Goal: Transaction & Acquisition: Book appointment/travel/reservation

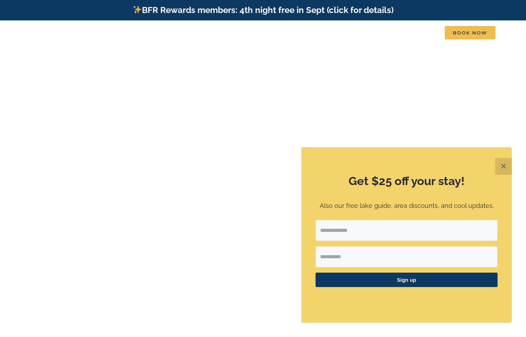
click at [505, 164] on button "✕" at bounding box center [503, 166] width 17 height 17
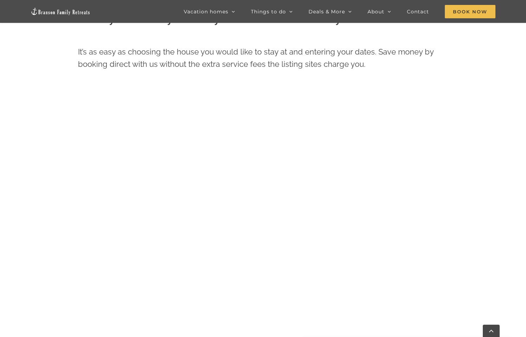
scroll to position [363, 0]
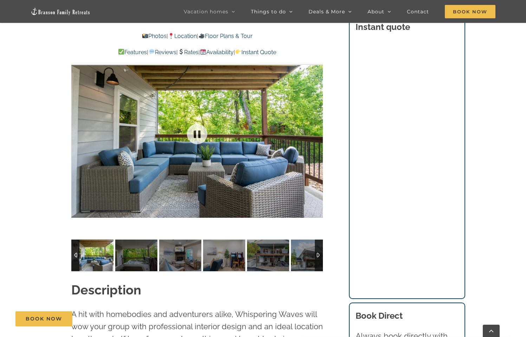
scroll to position [615, 0]
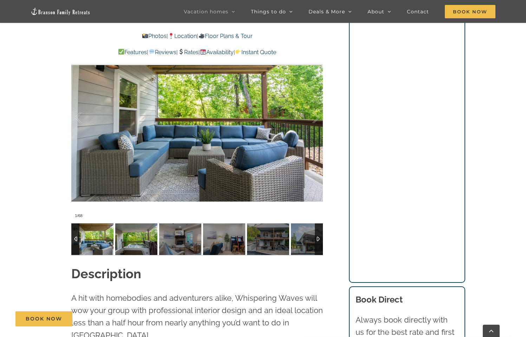
click at [123, 246] on img at bounding box center [136, 239] width 42 height 32
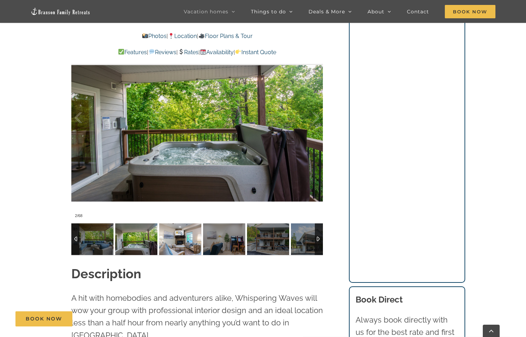
click at [168, 239] on img at bounding box center [180, 239] width 42 height 32
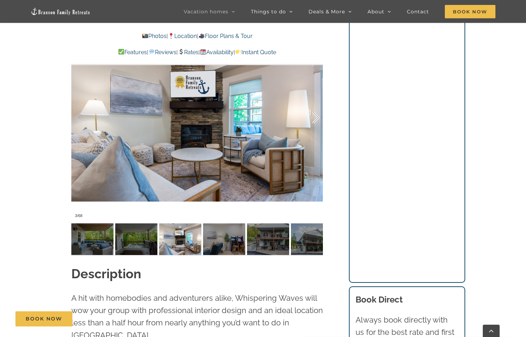
click at [315, 121] on div at bounding box center [309, 118] width 22 height 44
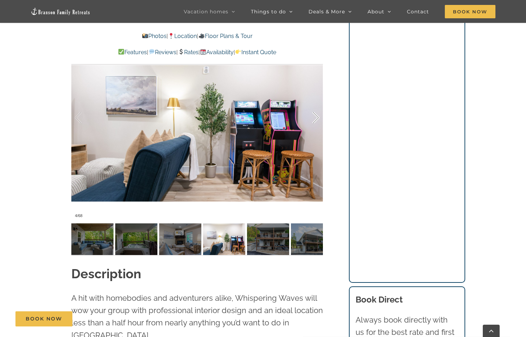
click at [315, 121] on div at bounding box center [309, 118] width 22 height 44
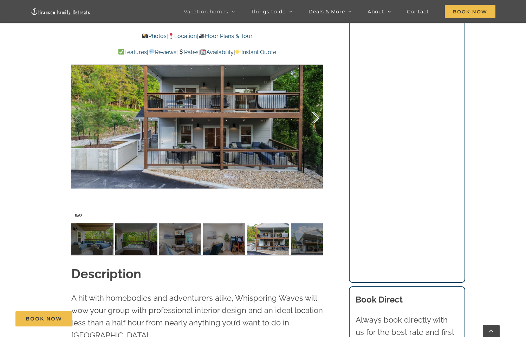
click at [315, 121] on div at bounding box center [309, 118] width 22 height 44
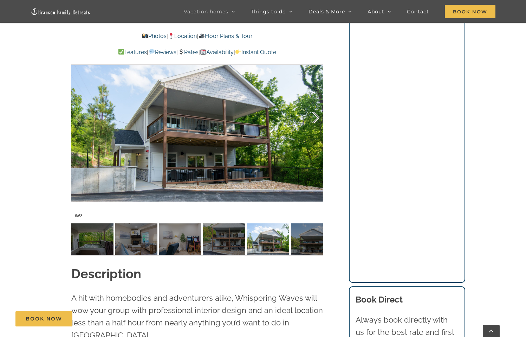
click at [315, 121] on div at bounding box center [309, 118] width 22 height 44
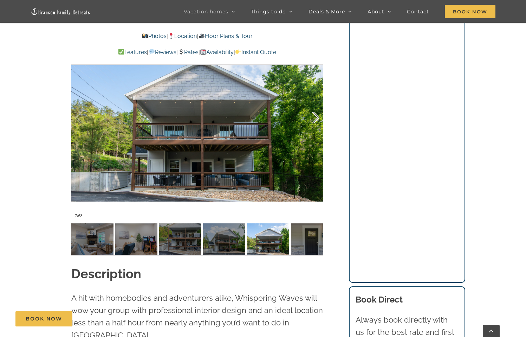
click at [315, 121] on div at bounding box center [309, 118] width 22 height 44
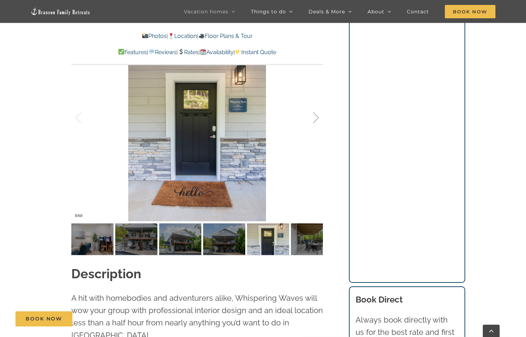
click at [315, 121] on div at bounding box center [309, 118] width 22 height 44
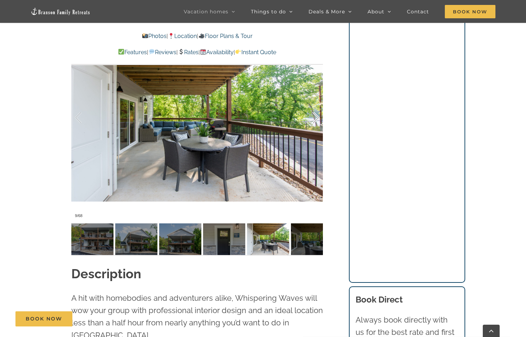
click at [315, 121] on div at bounding box center [309, 118] width 22 height 44
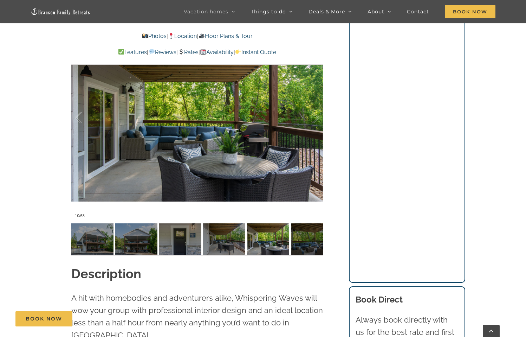
click at [191, 51] on link "Rates" at bounding box center [188, 52] width 21 height 7
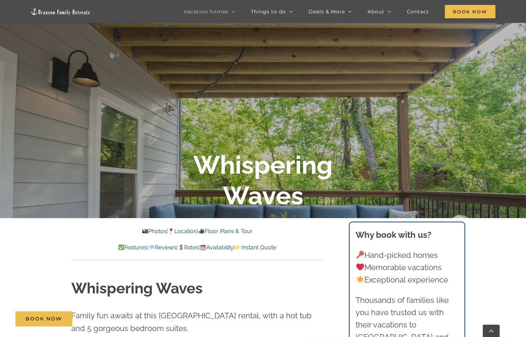
scroll to position [158, 0]
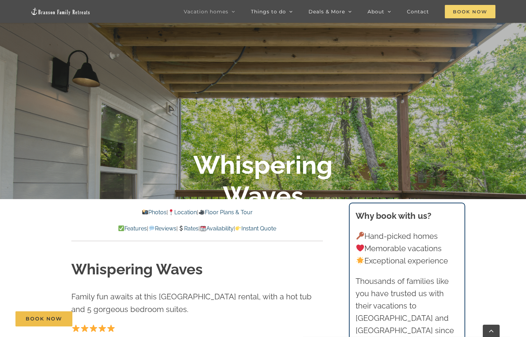
click at [466, 12] on span "Book Now" at bounding box center [470, 11] width 51 height 13
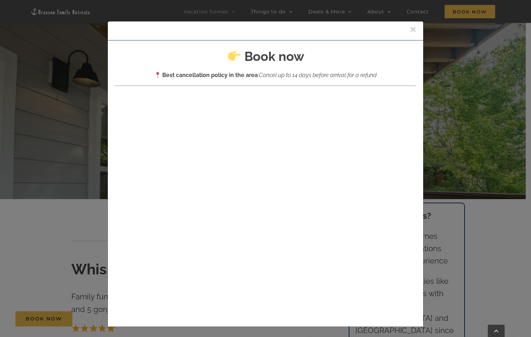
click at [410, 30] on button "×" at bounding box center [413, 29] width 6 height 11
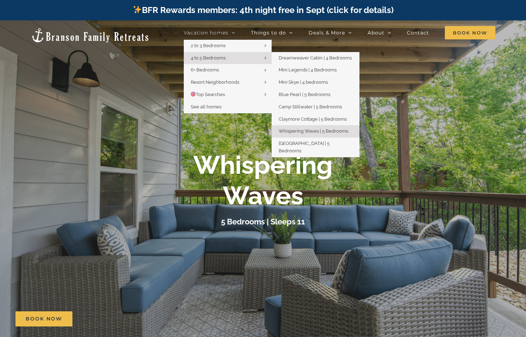
click at [232, 57] on link "4 to 5 Bedrooms" at bounding box center [228, 58] width 88 height 12
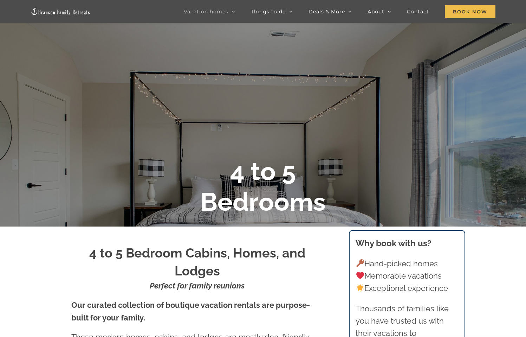
scroll to position [38, 0]
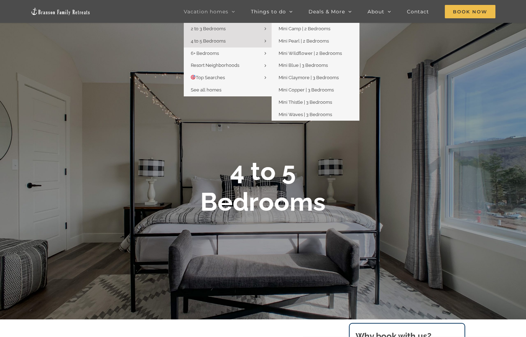
click at [228, 28] on link "2 to 3 Bedrooms" at bounding box center [228, 29] width 88 height 12
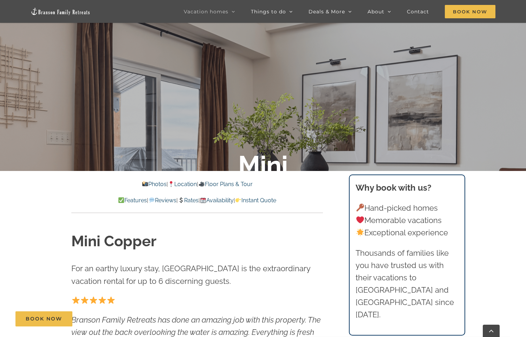
scroll to position [184, 0]
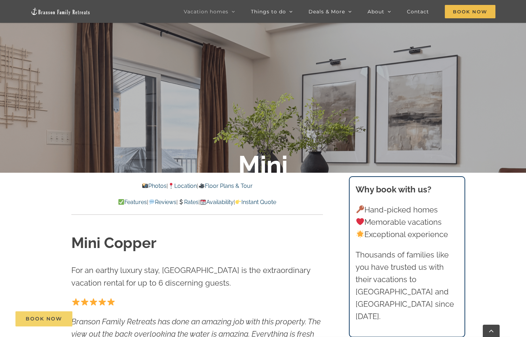
click at [31, 316] on span "Book Now" at bounding box center [44, 319] width 37 height 6
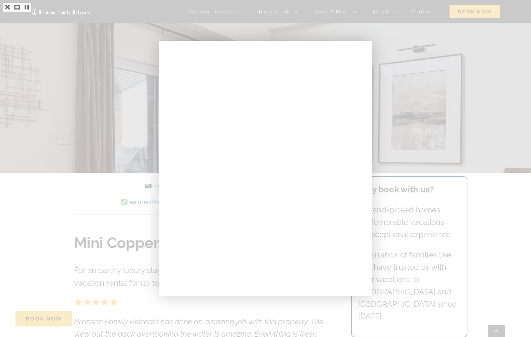
click at [344, 32] on div at bounding box center [265, 168] width 531 height 337
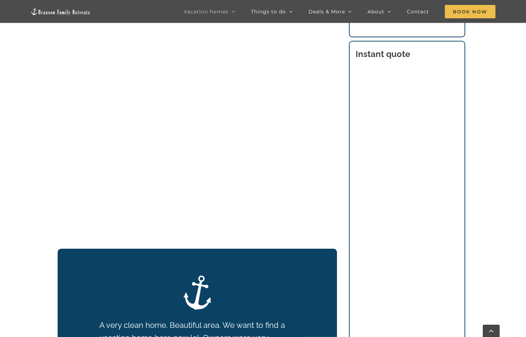
scroll to position [808, 0]
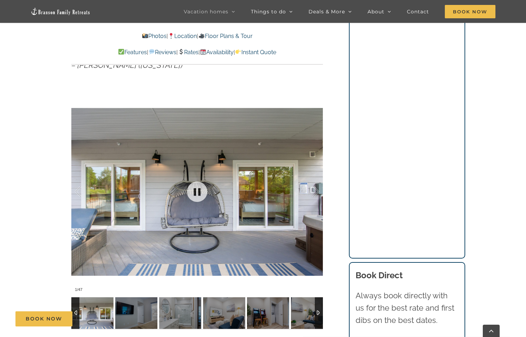
scroll to position [562, 0]
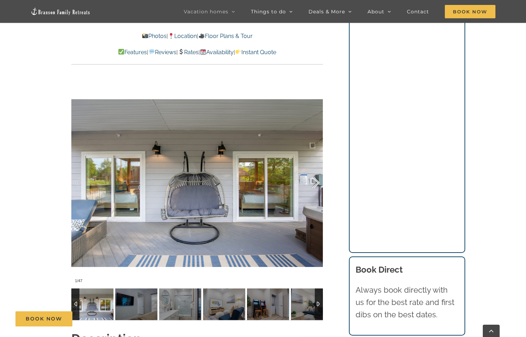
click at [315, 180] on div at bounding box center [309, 183] width 22 height 44
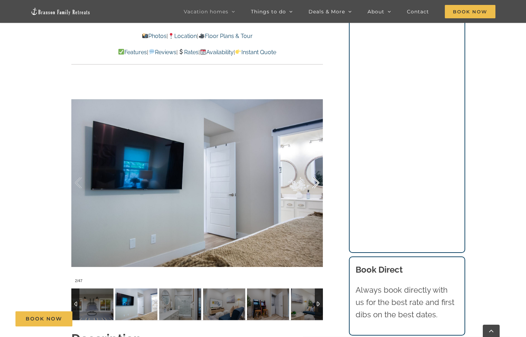
click at [315, 181] on div at bounding box center [309, 183] width 22 height 44
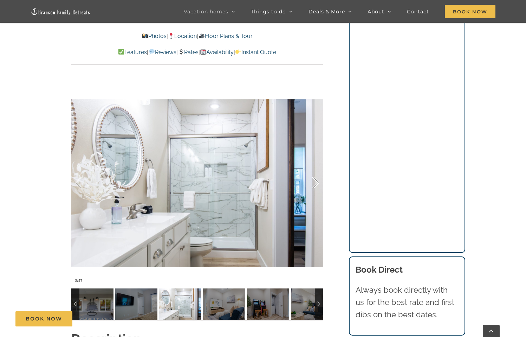
click at [315, 181] on div at bounding box center [309, 183] width 22 height 44
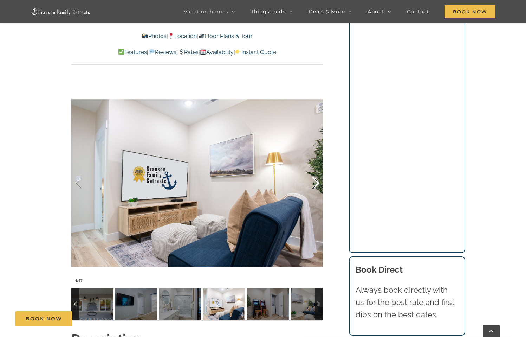
click at [315, 181] on div at bounding box center [309, 183] width 22 height 44
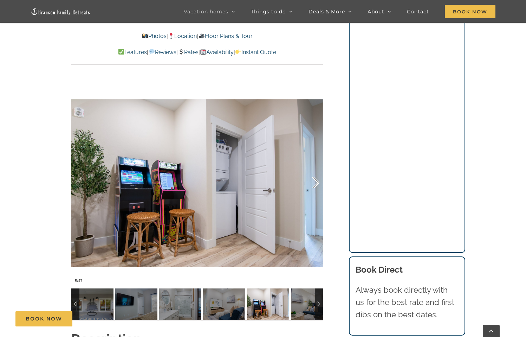
click at [315, 181] on div at bounding box center [309, 183] width 22 height 44
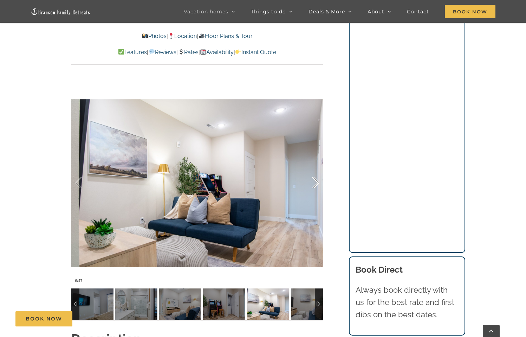
click at [315, 181] on div at bounding box center [309, 183] width 22 height 44
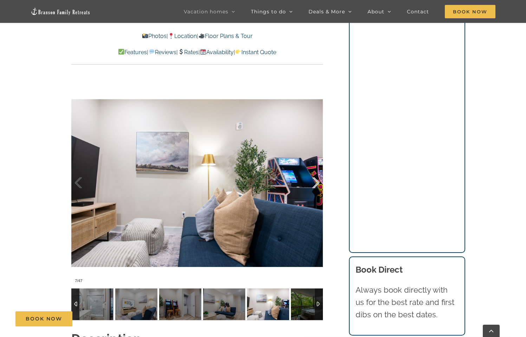
click at [315, 181] on div at bounding box center [309, 183] width 22 height 44
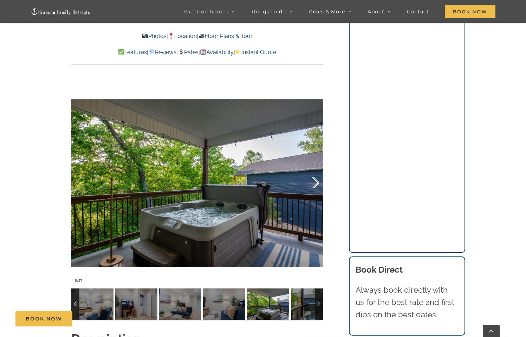
click at [315, 181] on div at bounding box center [309, 183] width 22 height 44
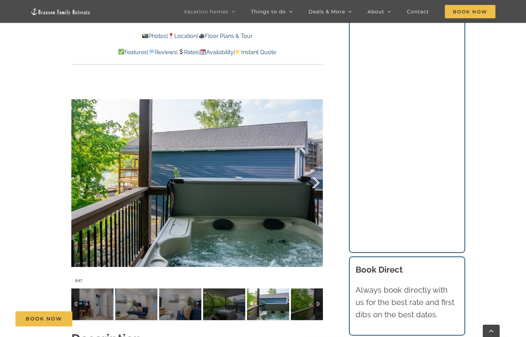
click at [315, 181] on div at bounding box center [309, 183] width 22 height 44
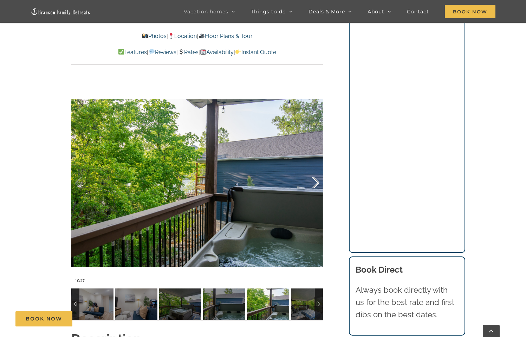
click at [315, 181] on div at bounding box center [309, 183] width 22 height 44
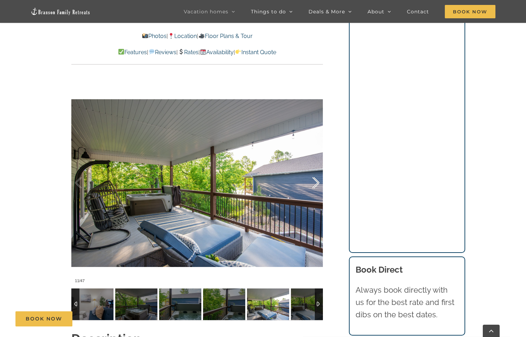
click at [315, 181] on div at bounding box center [309, 183] width 22 height 44
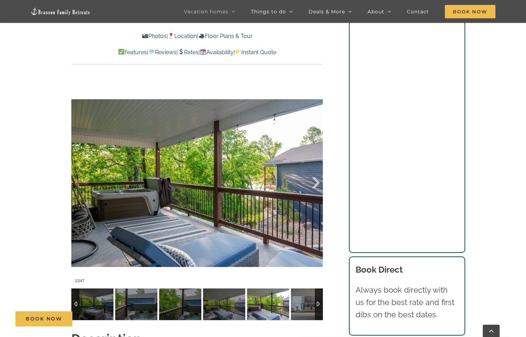
click at [315, 181] on div at bounding box center [309, 183] width 22 height 44
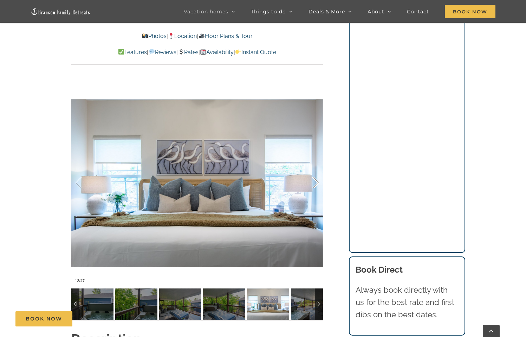
click at [315, 181] on div at bounding box center [309, 183] width 22 height 44
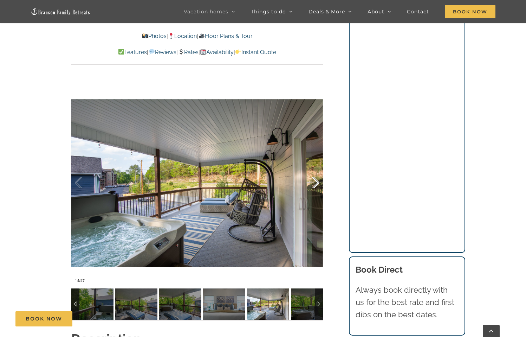
click at [316, 181] on div at bounding box center [309, 183] width 22 height 44
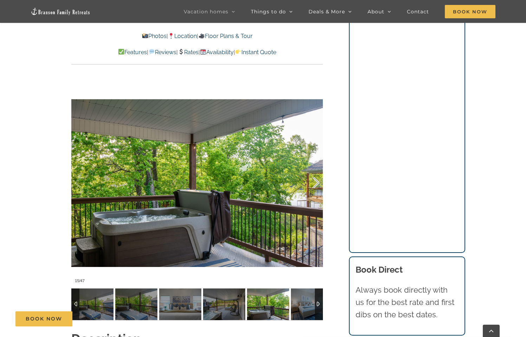
click at [316, 181] on div at bounding box center [309, 183] width 22 height 44
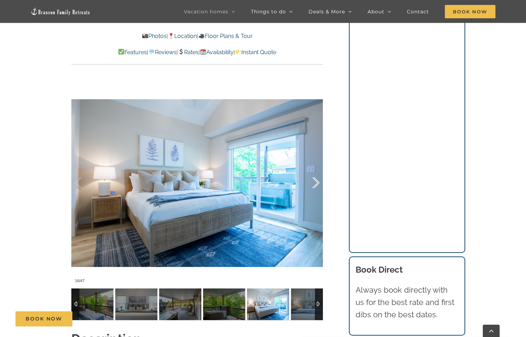
click at [316, 181] on div at bounding box center [309, 183] width 22 height 44
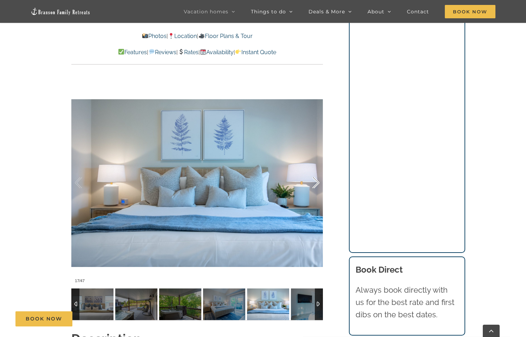
click at [316, 181] on div at bounding box center [309, 183] width 22 height 44
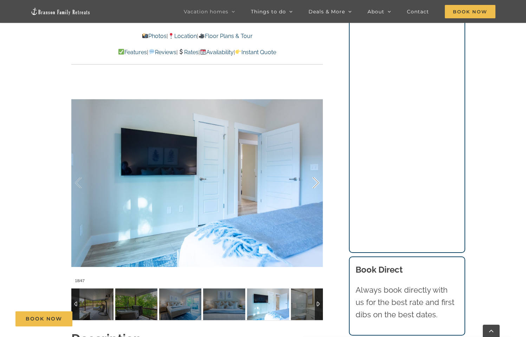
click at [316, 181] on div at bounding box center [309, 183] width 22 height 44
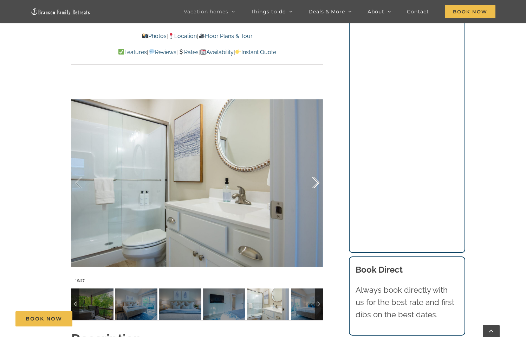
click at [316, 181] on div at bounding box center [309, 183] width 22 height 44
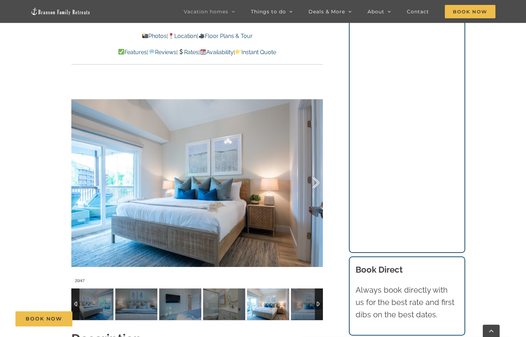
click at [316, 181] on div at bounding box center [309, 183] width 22 height 44
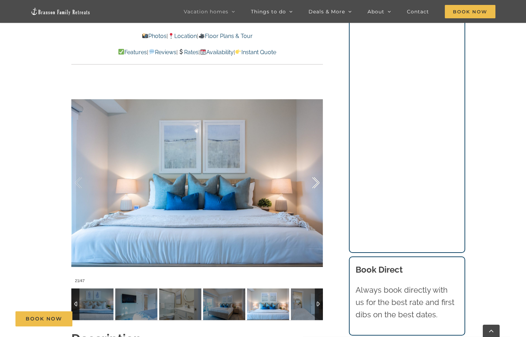
click at [316, 181] on div at bounding box center [309, 183] width 22 height 44
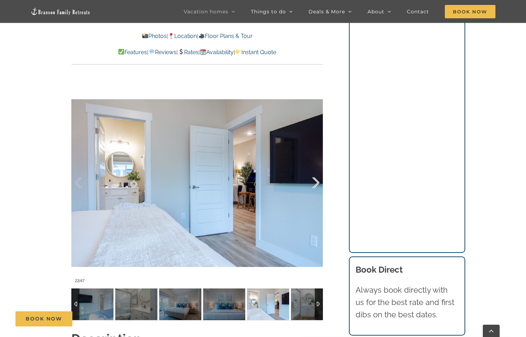
click at [316, 181] on div at bounding box center [309, 183] width 22 height 44
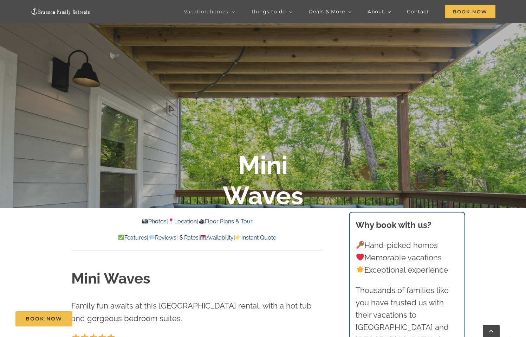
scroll to position [149, 0]
click at [118, 238] on link "Features" at bounding box center [132, 237] width 29 height 7
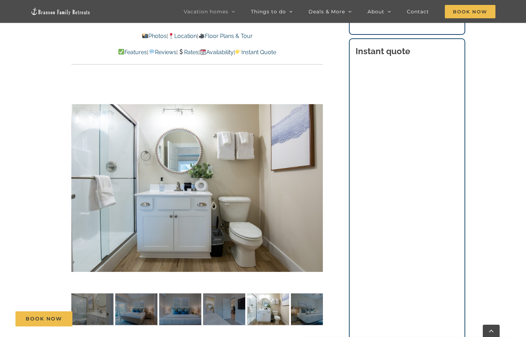
scroll to position [703, 0]
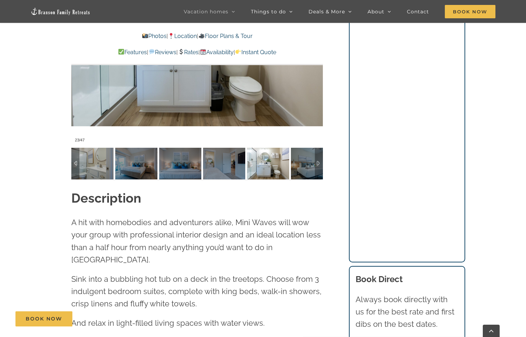
click at [136, 95] on div at bounding box center [197, 42] width 252 height 207
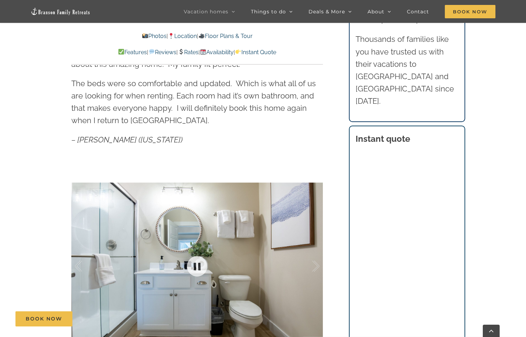
scroll to position [474, 0]
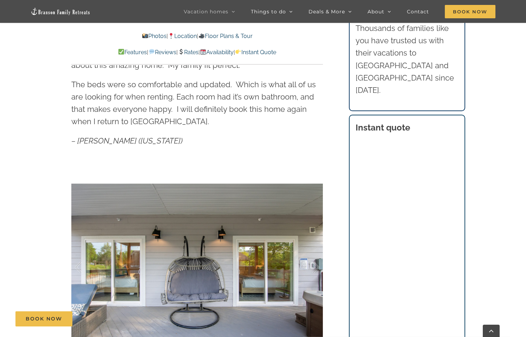
scroll to position [483, 0]
